Goal: Information Seeking & Learning: Learn about a topic

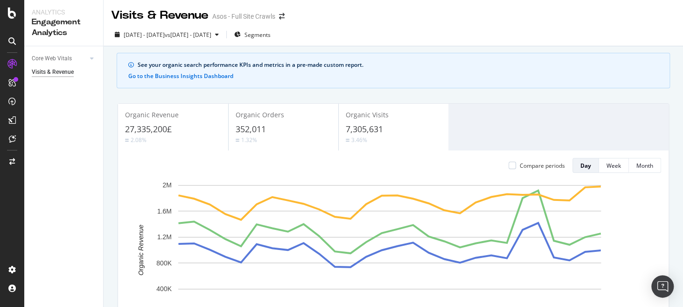
click at [252, 133] on span "352,011" at bounding box center [251, 128] width 30 height 11
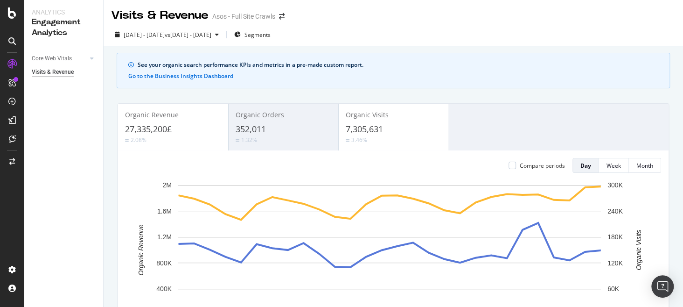
click at [258, 135] on div "1.32%" at bounding box center [284, 139] width 96 height 9
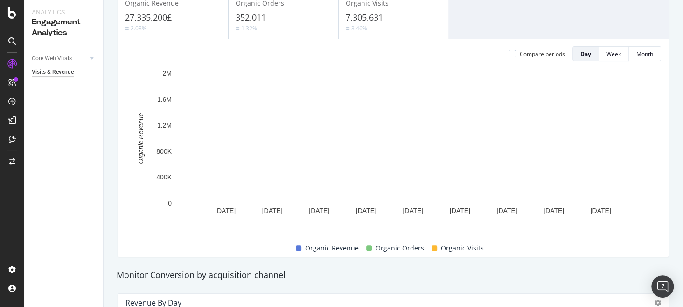
scroll to position [89, 0]
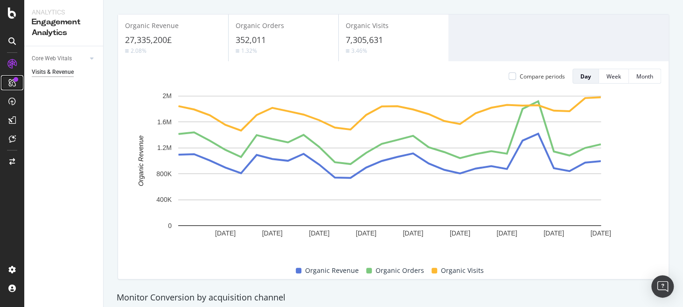
click at [19, 85] on div at bounding box center [12, 82] width 15 height 15
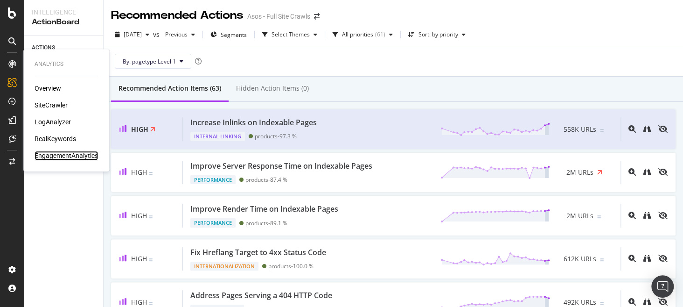
click at [71, 156] on div "EngagementAnalytics" at bounding box center [66, 155] width 63 height 9
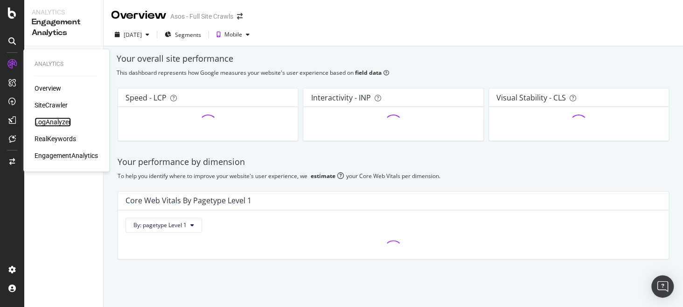
click at [54, 119] on div "LogAnalyzer" at bounding box center [53, 121] width 36 height 9
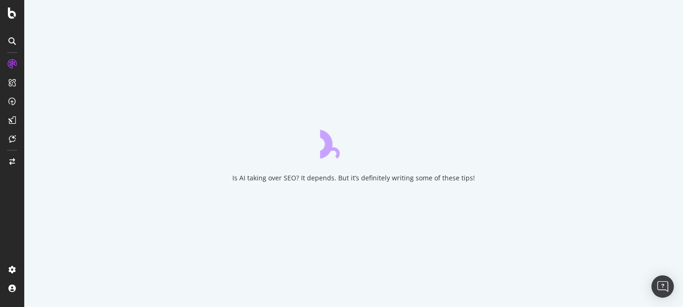
click at [310, 224] on div "Is AI taking over SEO? It depends. But it’s definitely writing some of these ti…" at bounding box center [353, 153] width 659 height 307
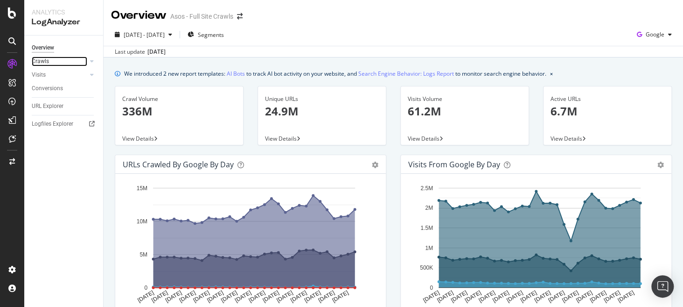
click at [63, 63] on link "Crawls" at bounding box center [60, 61] width 56 height 10
